Goal: Task Accomplishment & Management: Complete application form

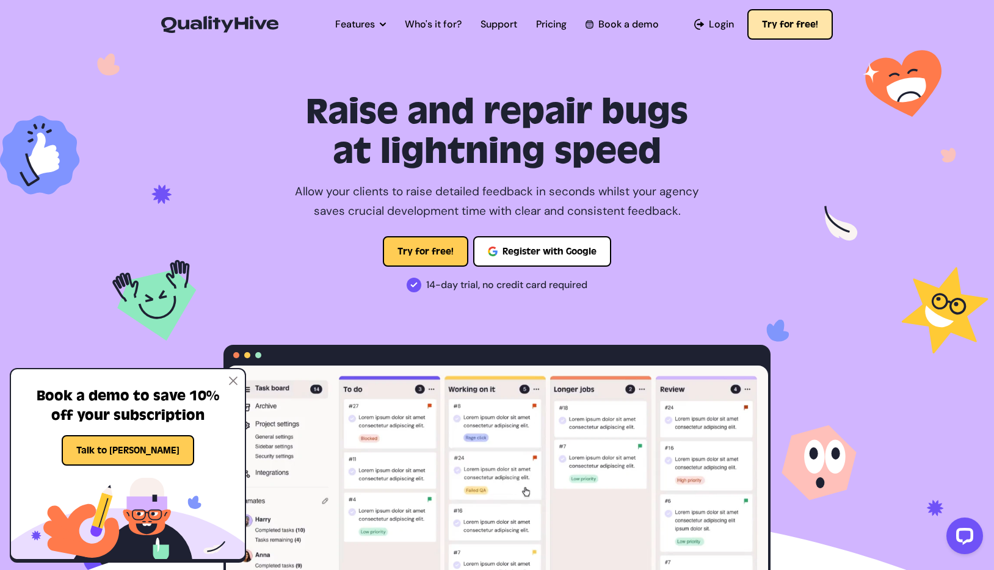
click at [788, 22] on button "Try for free!" at bounding box center [791, 24] width 86 height 31
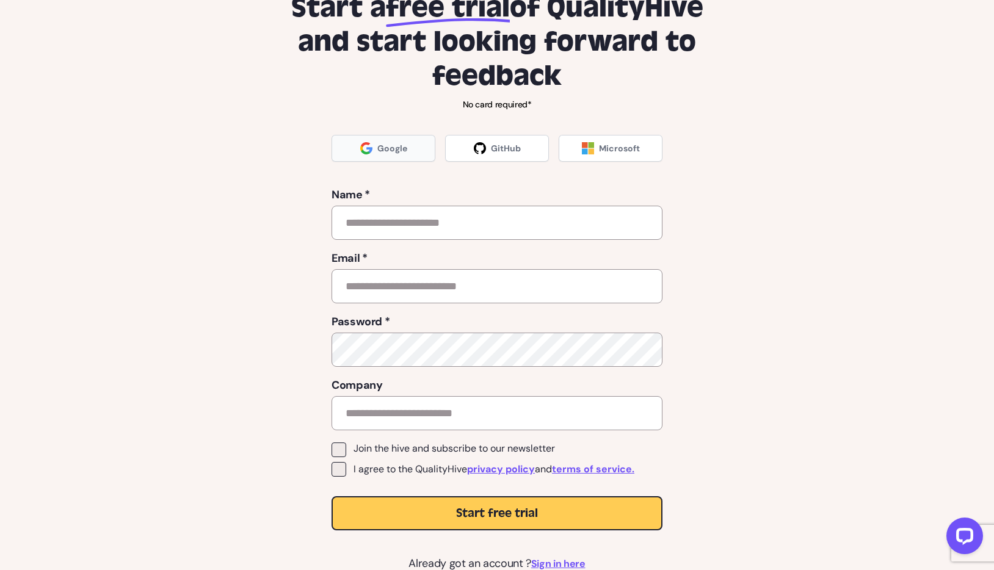
scroll to position [73, 0]
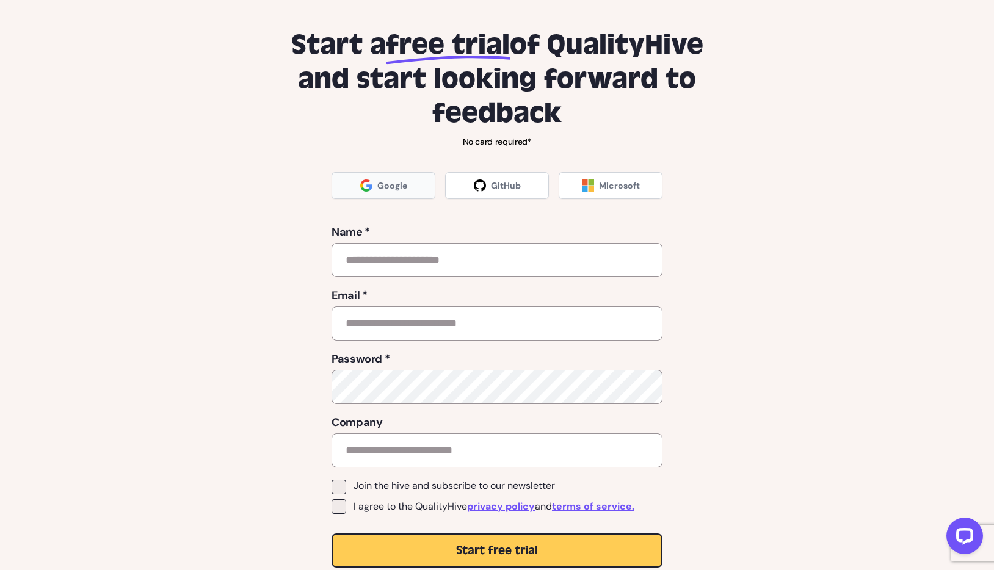
click at [356, 181] on link "Google" at bounding box center [384, 185] width 104 height 27
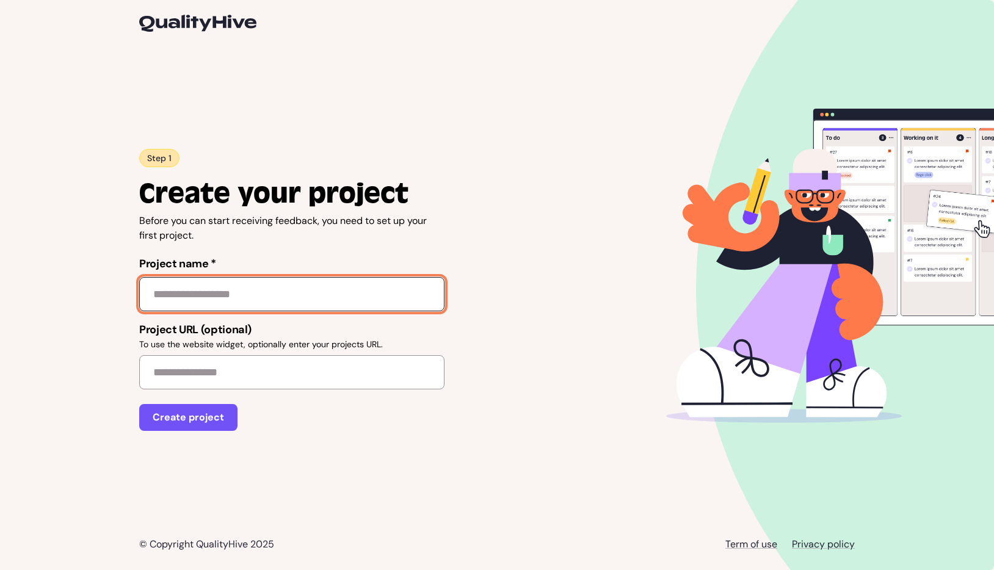
click at [281, 297] on input "Project name *" at bounding box center [291, 294] width 305 height 34
type input "*******"
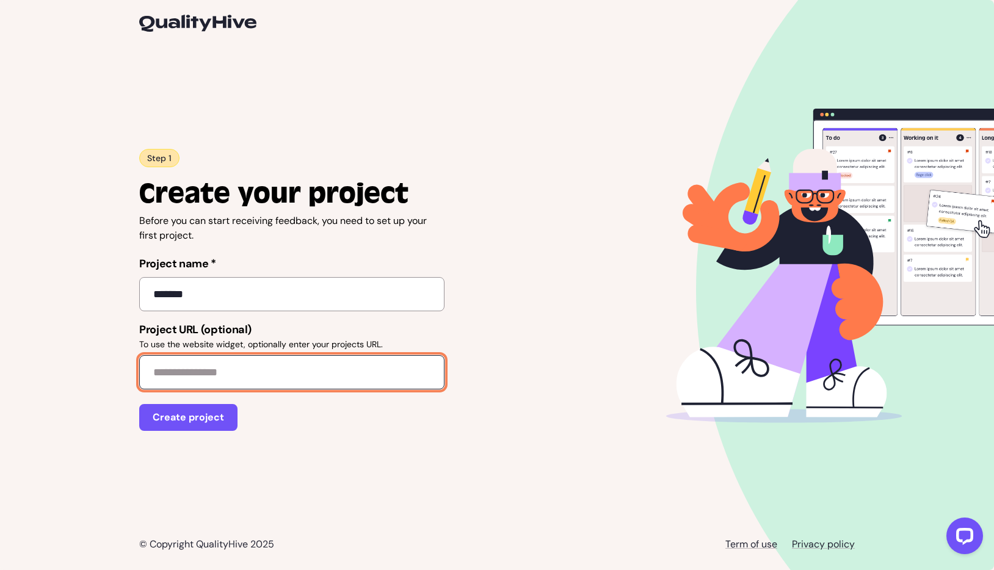
click at [242, 376] on input "Project URL (optional) To use the website widget, optionally enter your project…" at bounding box center [291, 372] width 305 height 34
type input "**********"
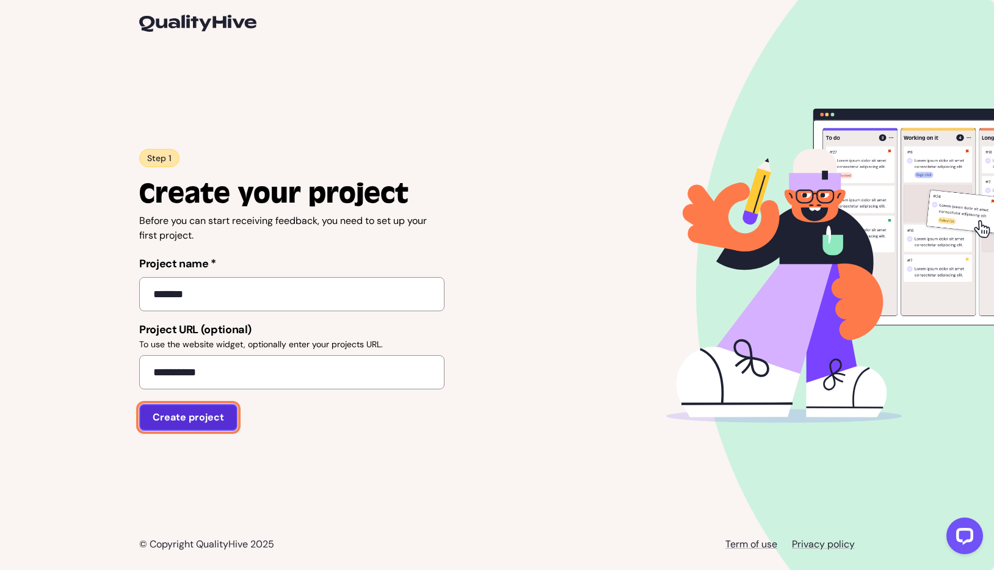
click at [202, 418] on button "Create project" at bounding box center [188, 417] width 98 height 27
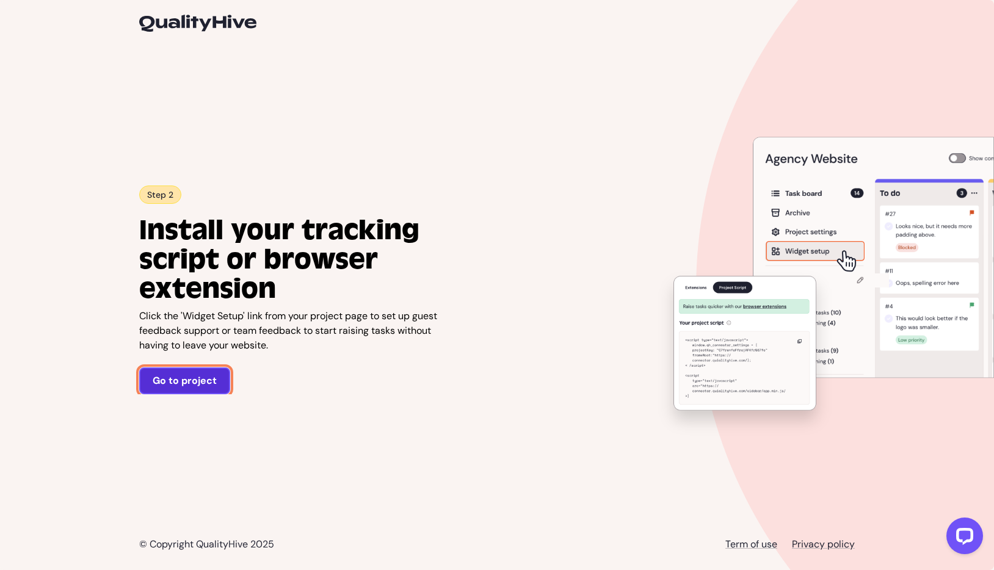
click at [177, 393] on link "Go to project" at bounding box center [184, 381] width 91 height 27
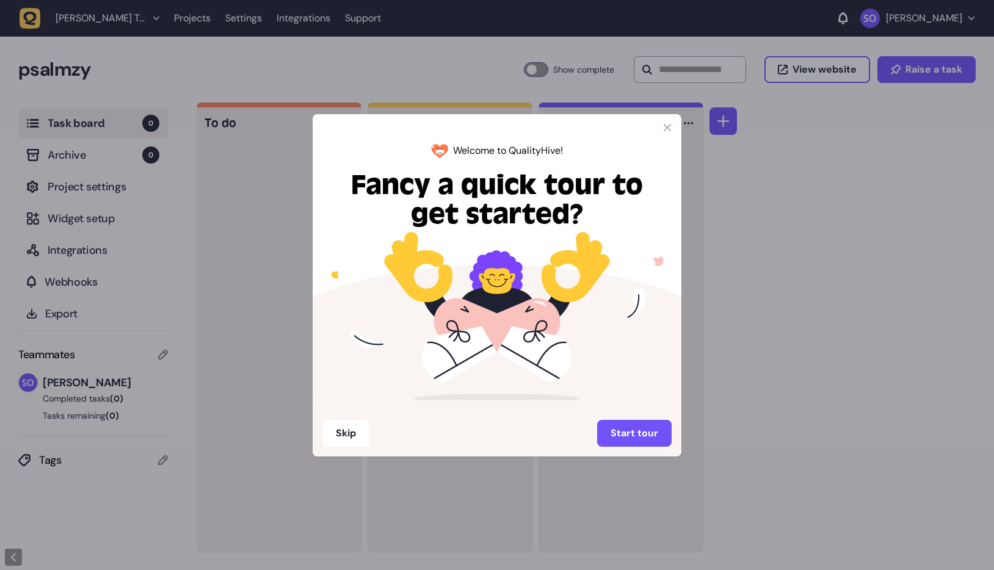
click at [670, 129] on icon at bounding box center [668, 128] width 8 height 8
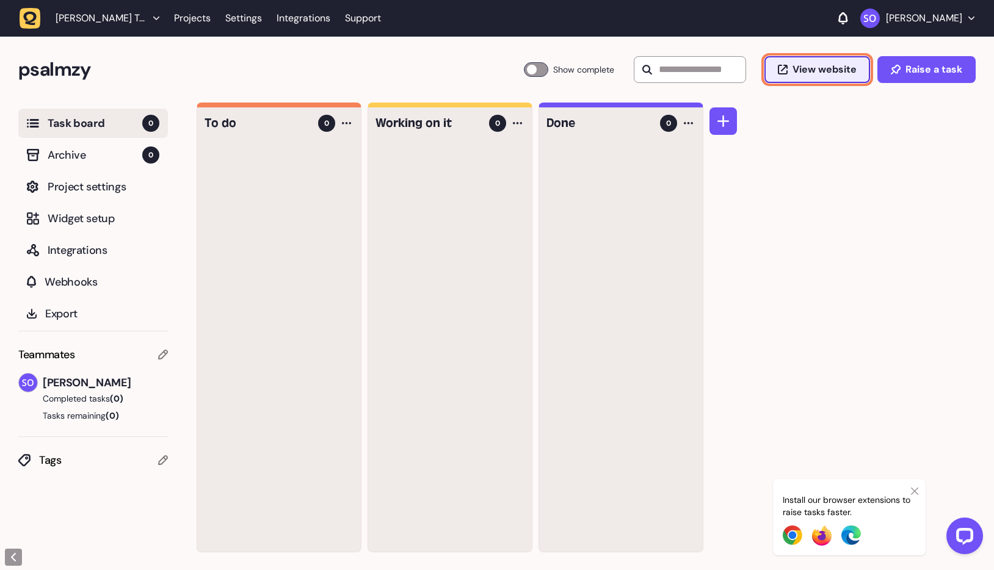
click at [839, 70] on span "View website" at bounding box center [825, 70] width 64 height 10
click at [113, 191] on span "Project settings" at bounding box center [104, 186] width 112 height 17
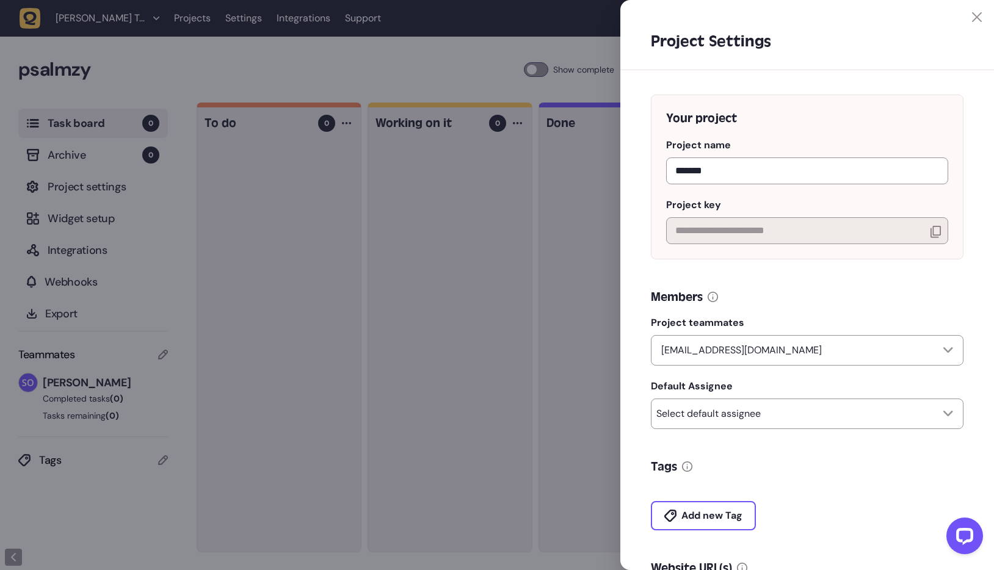
click at [287, 265] on div at bounding box center [497, 285] width 994 height 570
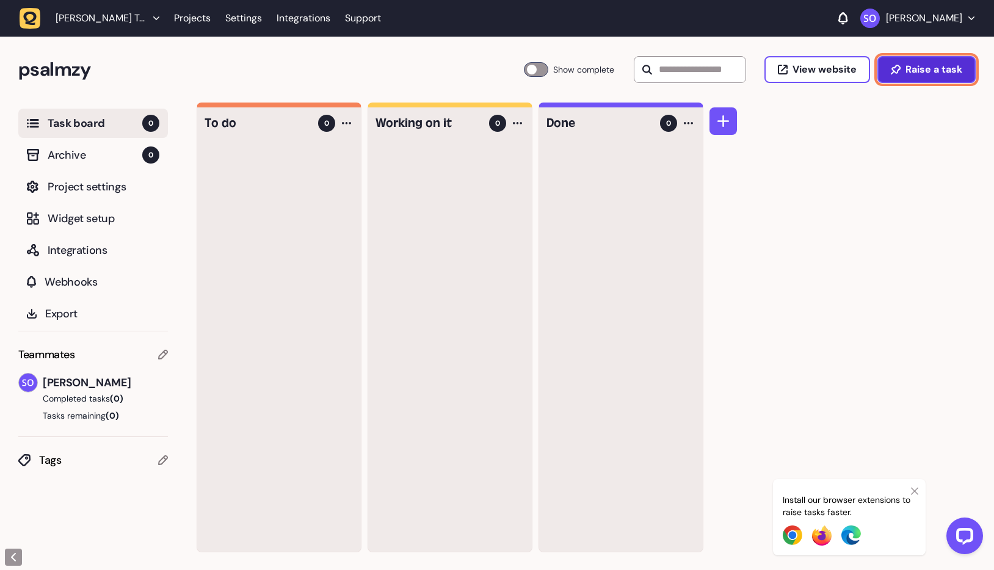
click at [905, 76] on button "Raise a task" at bounding box center [927, 69] width 98 height 27
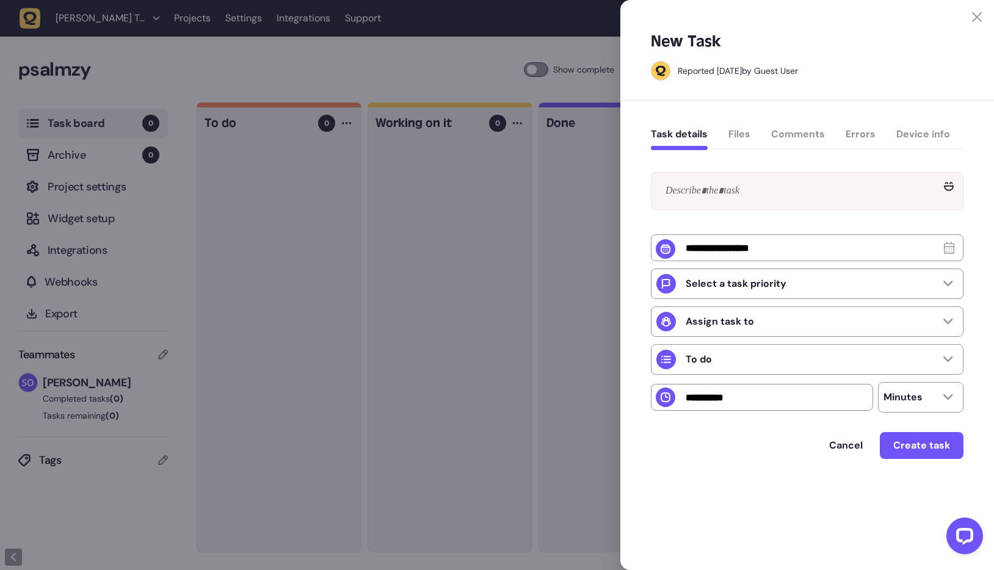
click at [545, 240] on div at bounding box center [497, 285] width 994 height 570
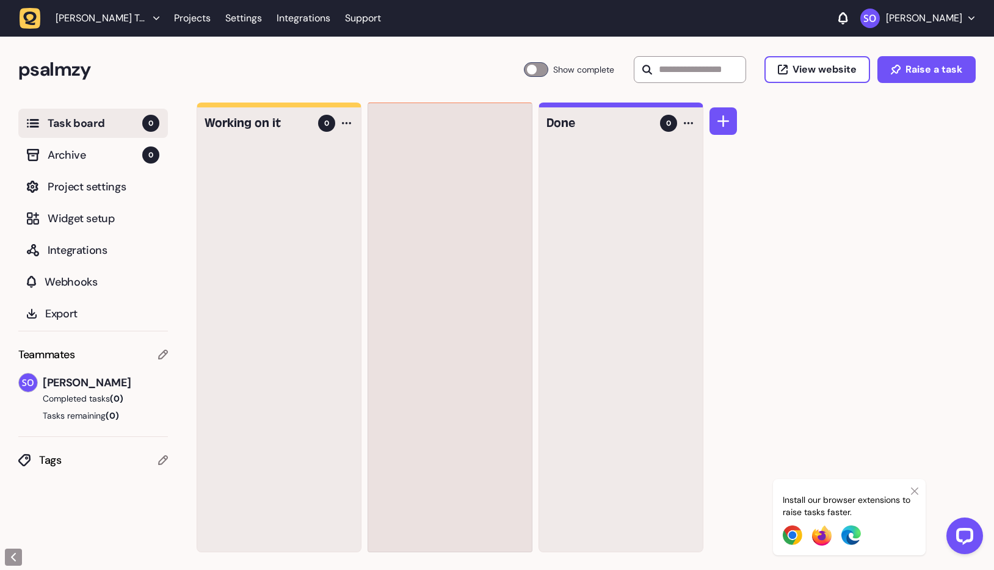
drag, startPoint x: 321, startPoint y: 144, endPoint x: 338, endPoint y: 183, distance: 42.7
